Goal: Manage account settings

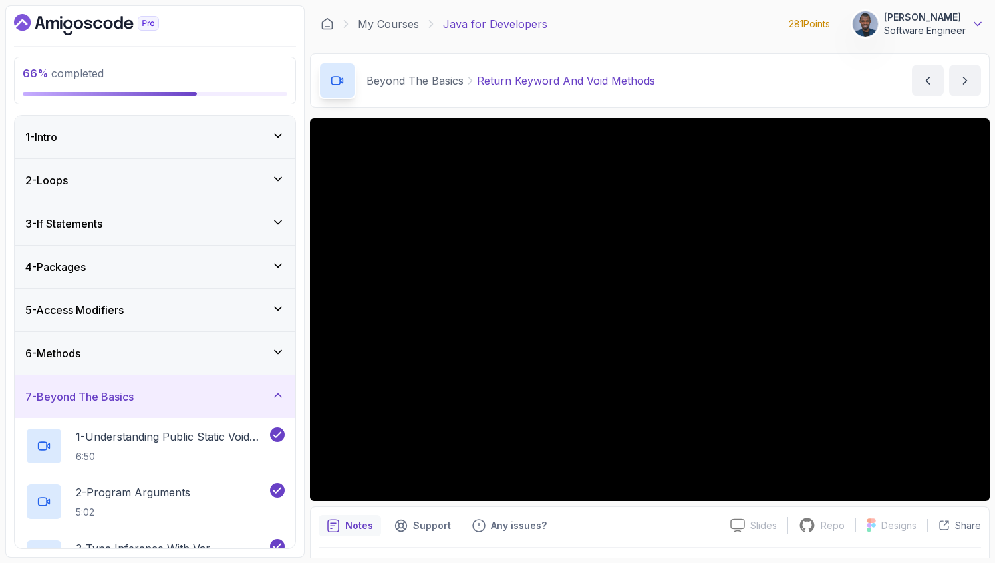
click at [980, 21] on icon at bounding box center [977, 23] width 13 height 13
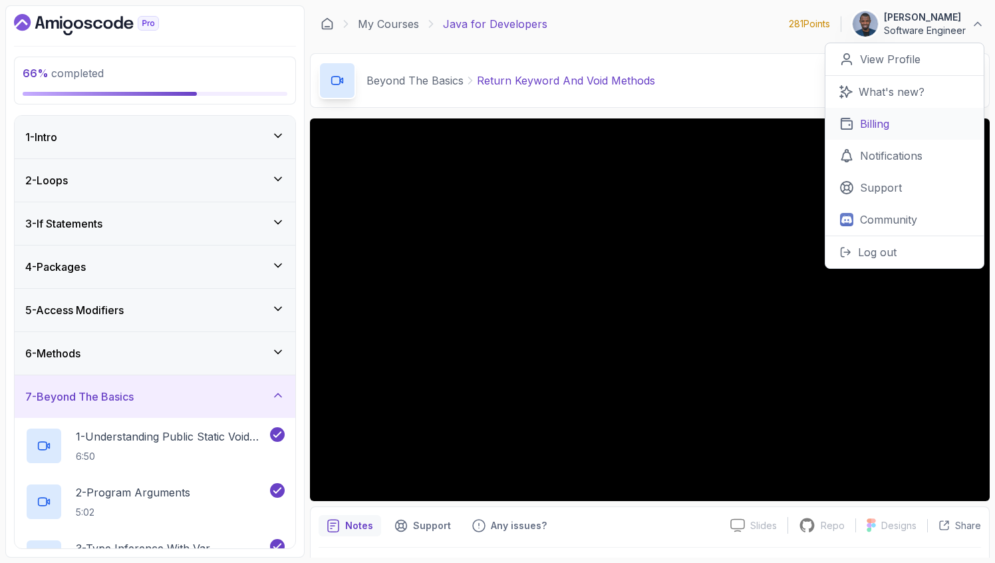
click at [883, 128] on p "Billing" at bounding box center [874, 124] width 29 height 16
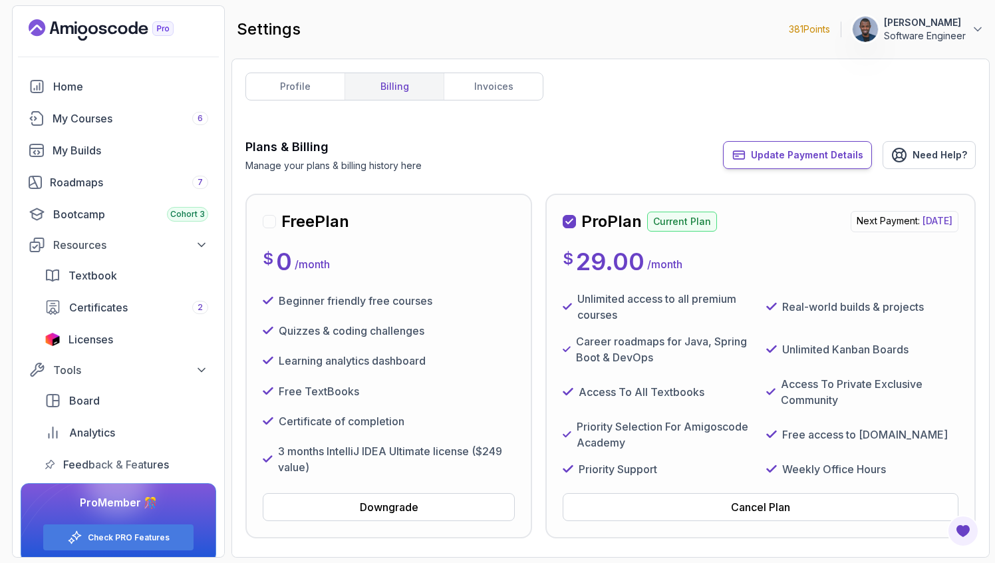
click at [771, 147] on button "Update Payment Details" at bounding box center [797, 155] width 149 height 28
click at [762, 158] on span "Update Payment Details" at bounding box center [807, 154] width 112 height 13
click at [785, 154] on span "Update Payment Details" at bounding box center [807, 154] width 112 height 13
click at [695, 116] on div "profile billing invoices Plans & Billing Manage your plans & billing history he…" at bounding box center [611, 308] width 731 height 471
click at [798, 156] on span "Update Payment Details" at bounding box center [807, 154] width 112 height 13
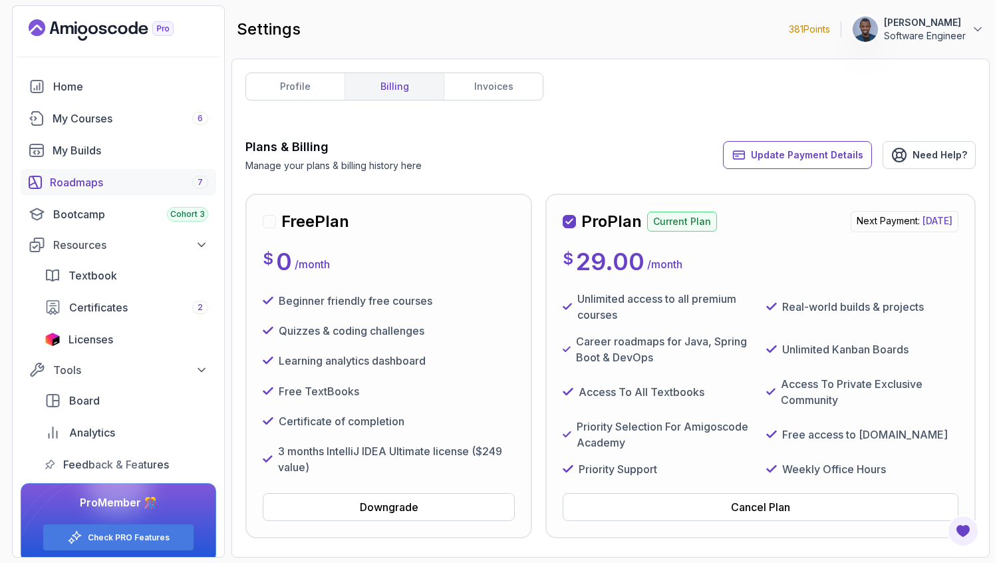
click at [120, 182] on div "Roadmaps 7" at bounding box center [129, 182] width 158 height 16
